Goal: Task Accomplishment & Management: Manage account settings

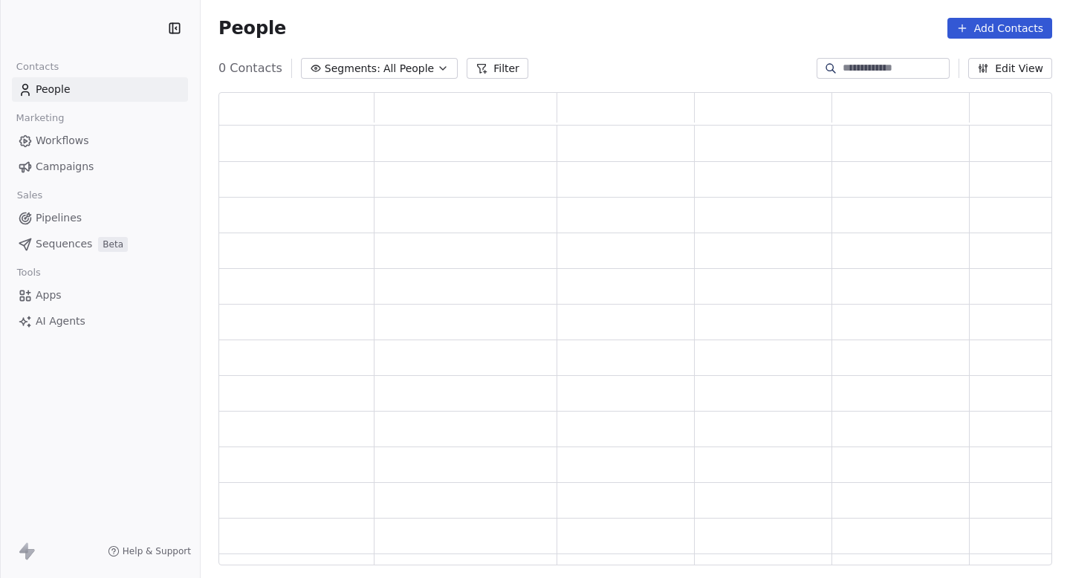
scroll to position [473, 834]
click at [132, 173] on link "Campaigns" at bounding box center [100, 167] width 176 height 25
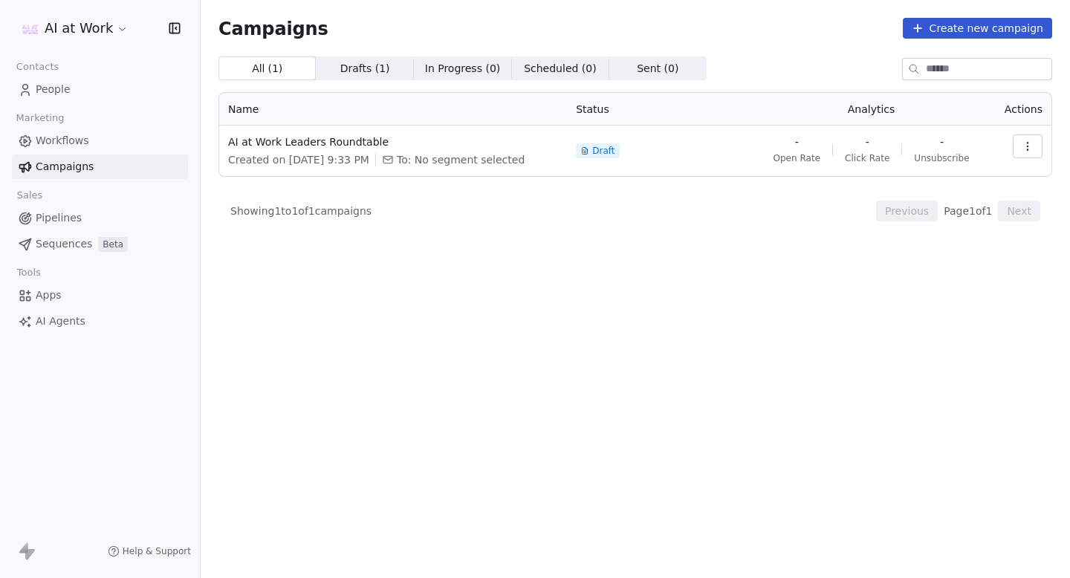
click at [93, 24] on html "AI at Work Contacts People Marketing Workflows Campaigns Sales Pipelines Sequen…" at bounding box center [535, 289] width 1070 height 578
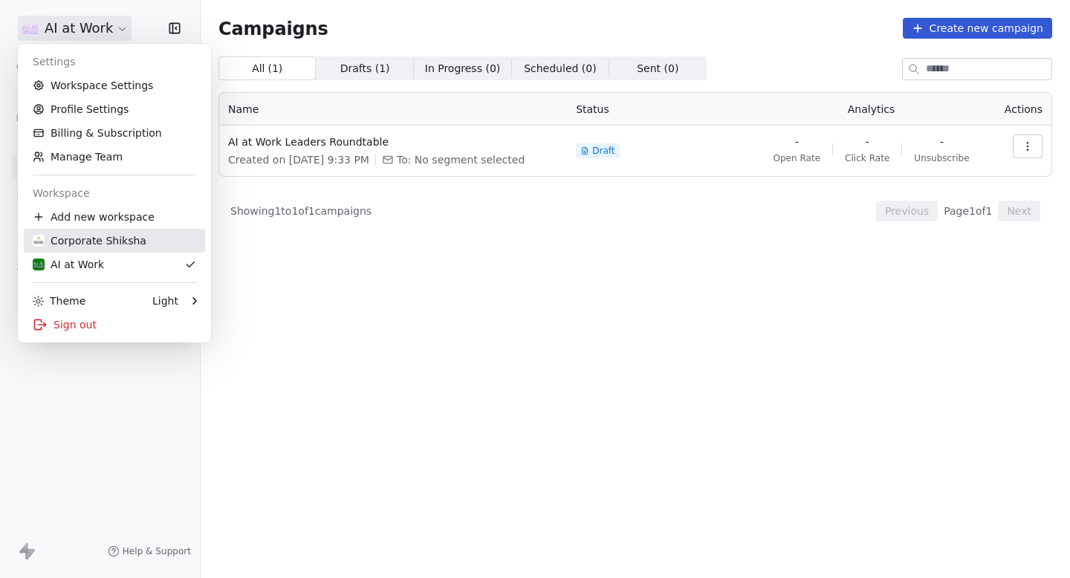
click at [100, 243] on div "Corporate Shiksha" at bounding box center [90, 240] width 114 height 15
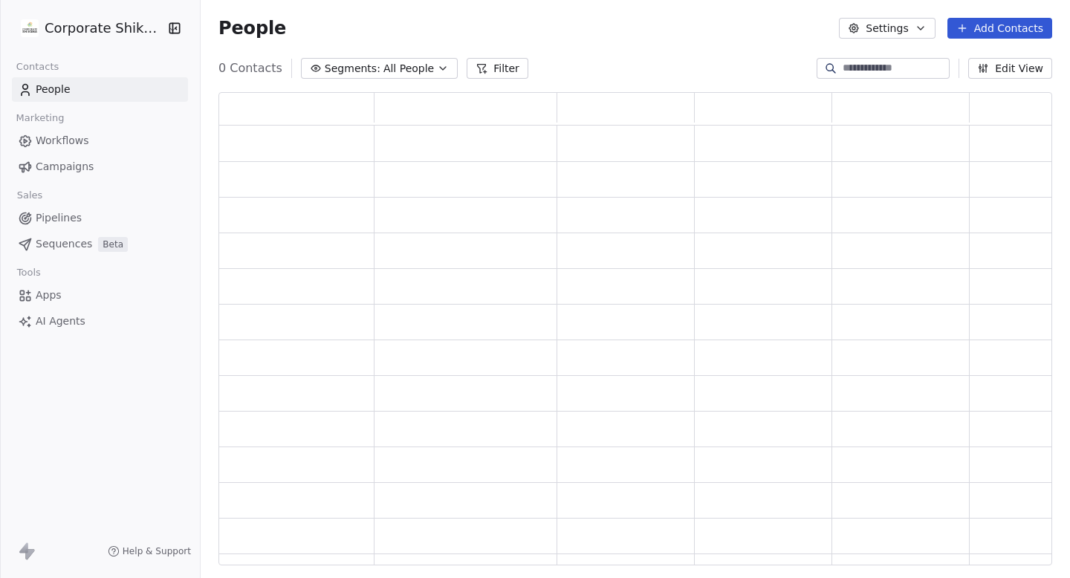
scroll to position [473, 834]
click at [76, 172] on span "Campaigns" at bounding box center [65, 167] width 58 height 16
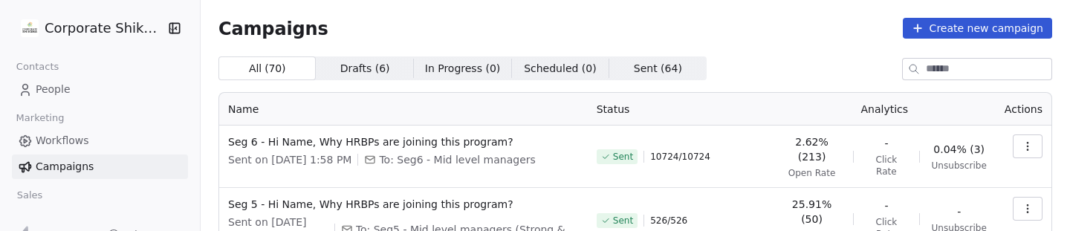
scroll to position [588, 0]
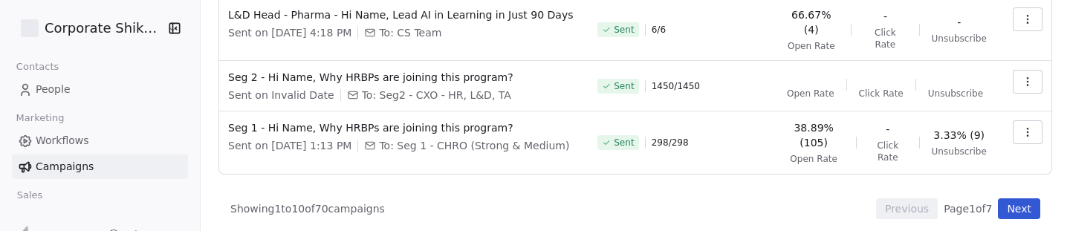
scroll to position [579, 0]
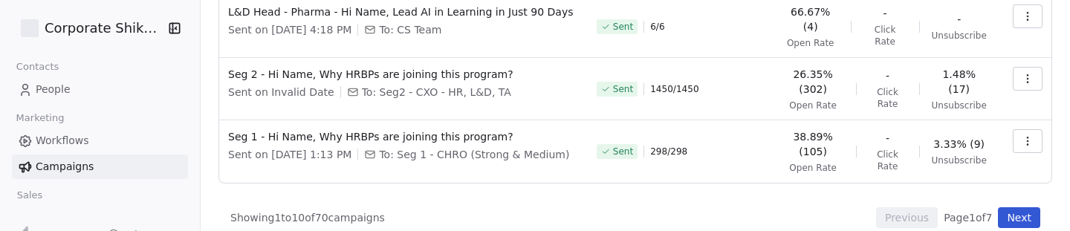
click at [1025, 207] on button "Next" at bounding box center [1019, 217] width 42 height 21
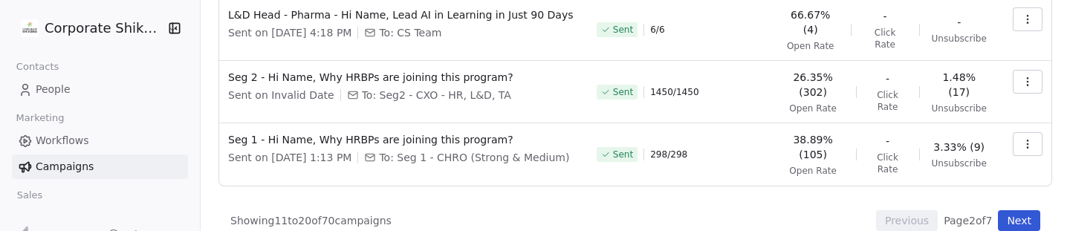
scroll to position [30, 0]
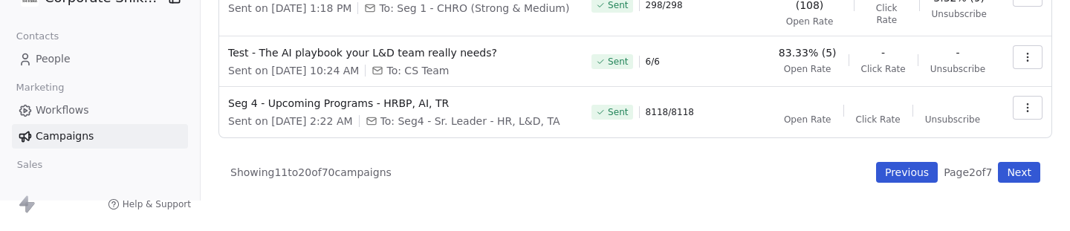
scroll to position [576, 0]
click at [1030, 178] on button "Next" at bounding box center [1019, 172] width 42 height 21
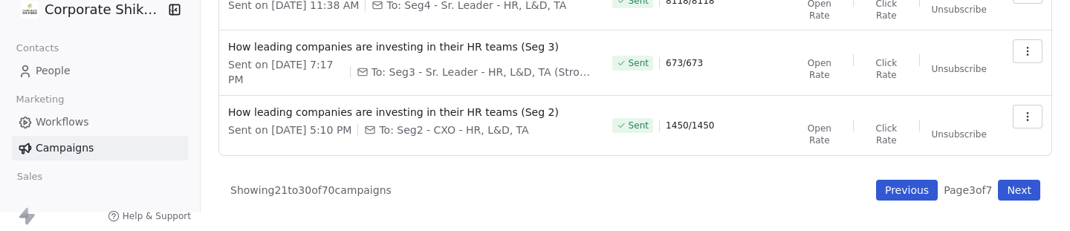
click at [1023, 197] on button "Next" at bounding box center [1019, 190] width 42 height 21
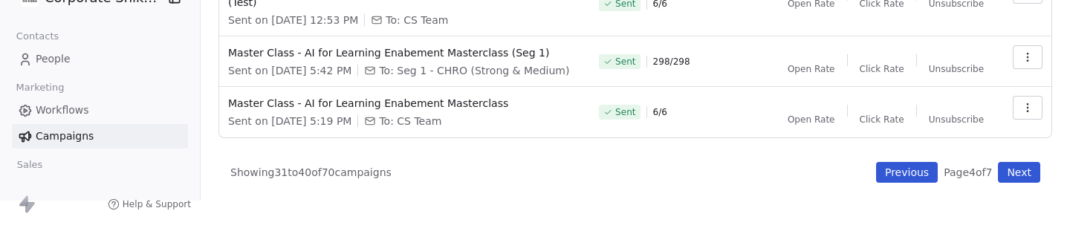
scroll to position [505, 0]
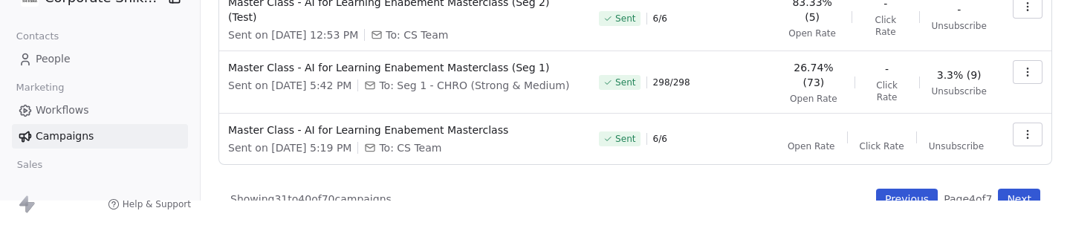
scroll to position [579, 0]
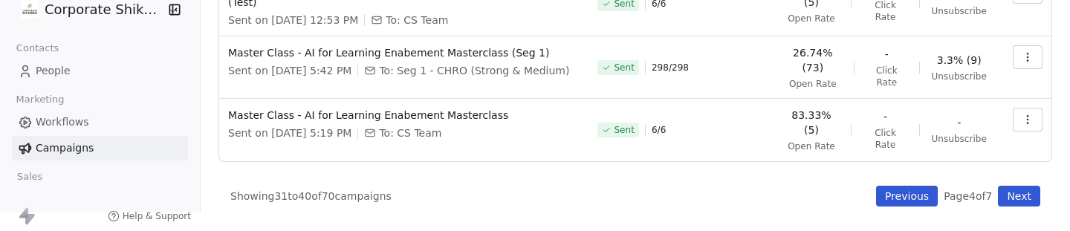
click at [1024, 195] on button "Next" at bounding box center [1019, 196] width 42 height 21
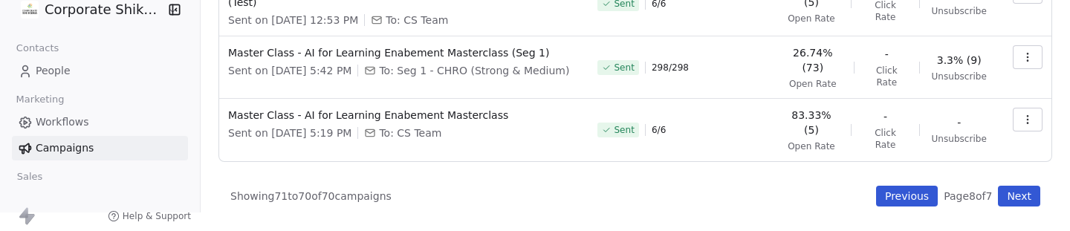
scroll to position [0, 0]
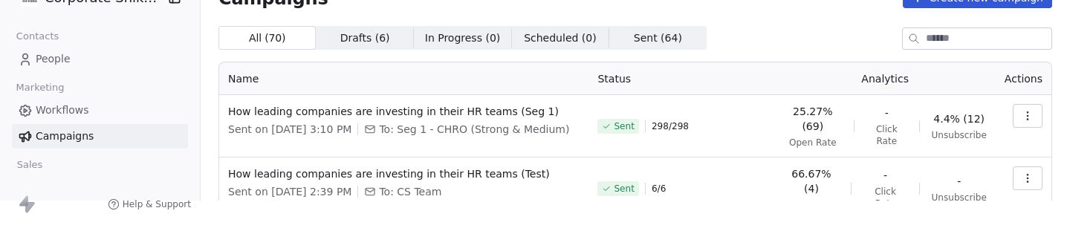
click at [1024, 195] on div "Campaigns Create new campaign All ( 70 ) All ( 70 ) Drafts ( 6 ) Drafts ( 6 ) I…" at bounding box center [636, 85] width 870 height 231
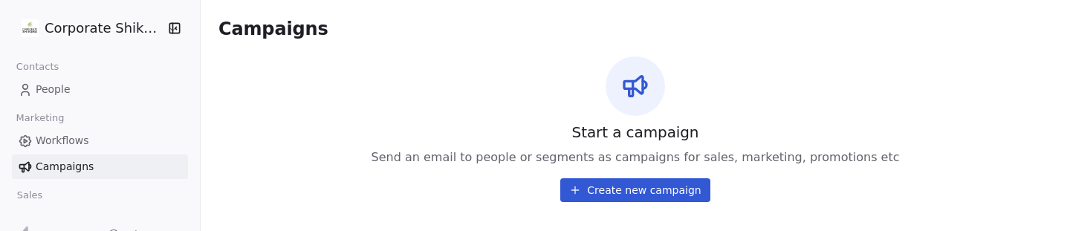
click at [94, 170] on link "Campaigns" at bounding box center [100, 167] width 176 height 25
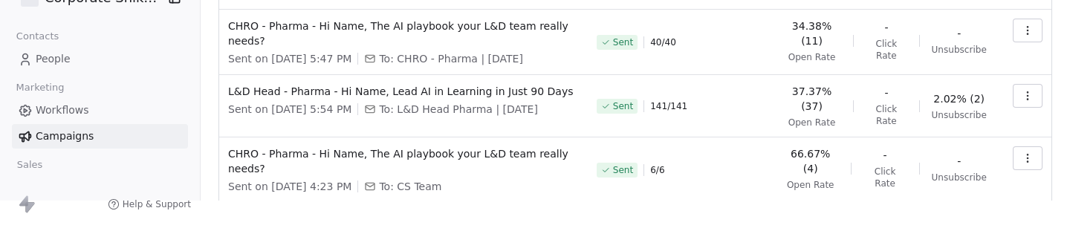
scroll to position [588, 0]
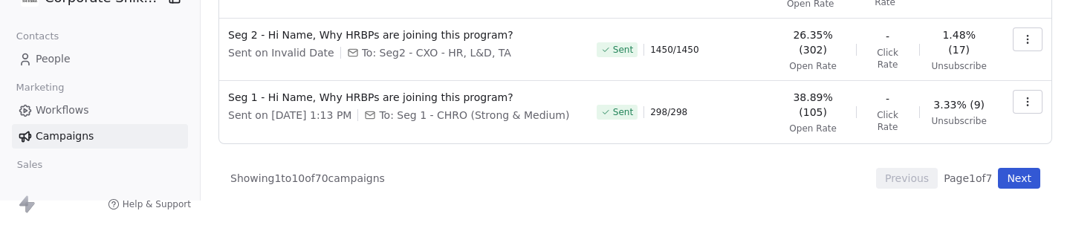
click at [1009, 168] on button "Next" at bounding box center [1019, 178] width 42 height 21
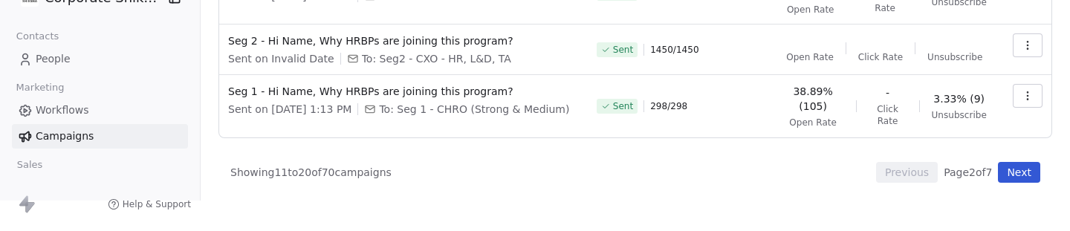
scroll to position [576, 0]
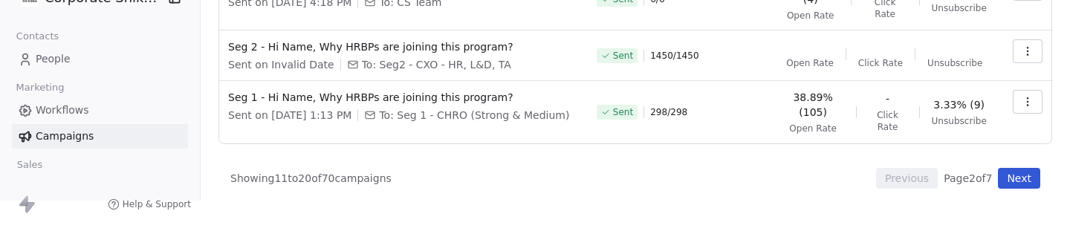
click at [1011, 175] on button "Next" at bounding box center [1019, 178] width 42 height 21
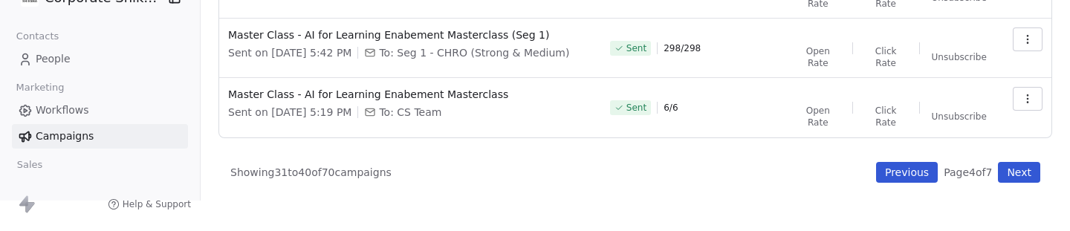
click at [1011, 175] on button "Next" at bounding box center [1019, 172] width 42 height 21
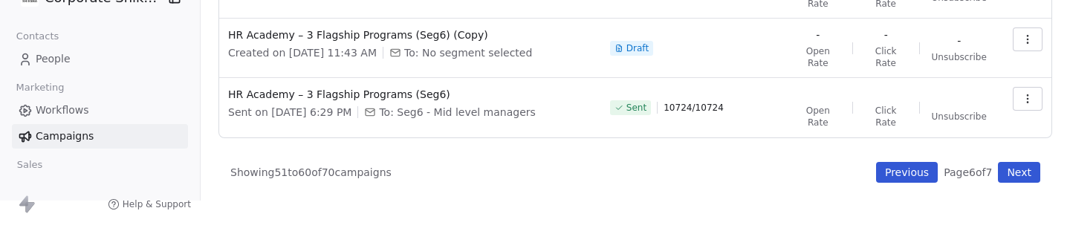
click at [1011, 175] on button "Next" at bounding box center [1019, 172] width 42 height 21
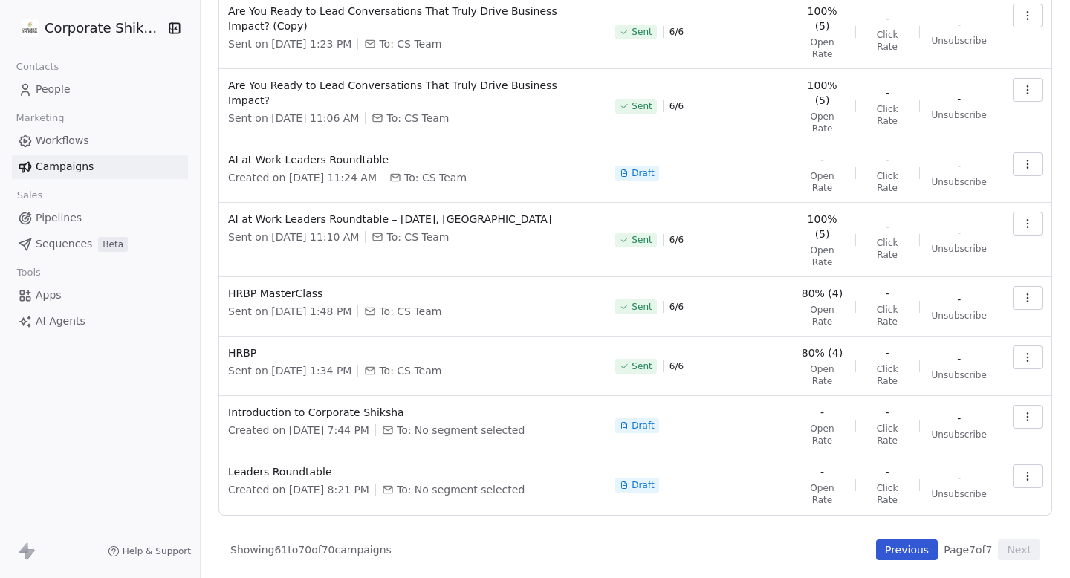
scroll to position [0, 0]
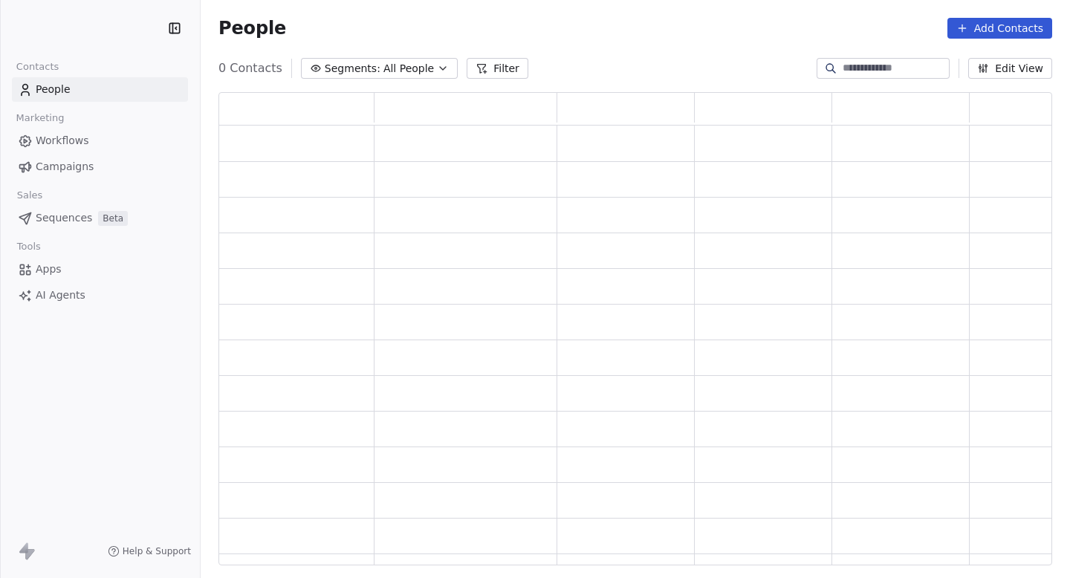
scroll to position [473, 834]
